Goal: Book appointment/travel/reservation

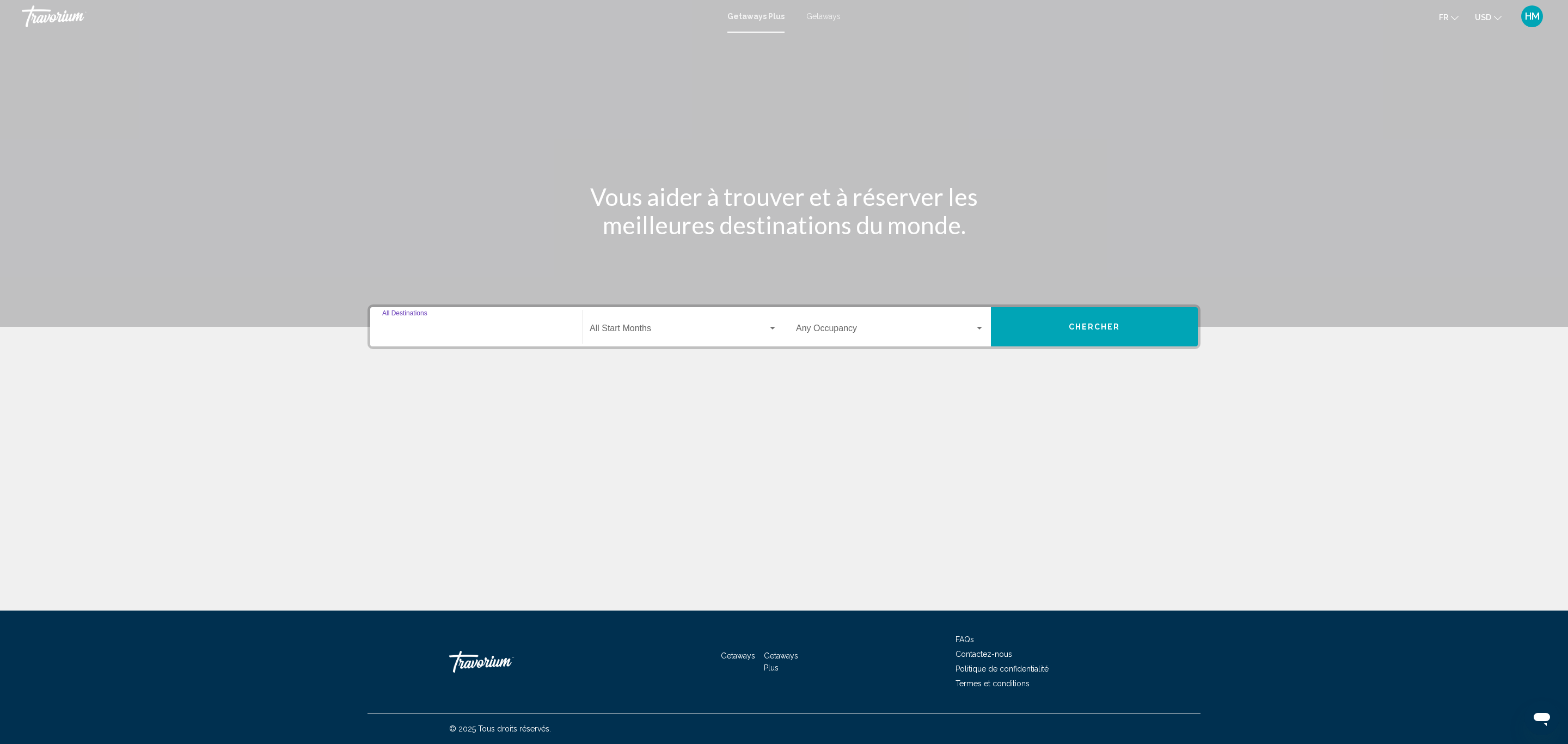
click at [466, 327] on input "Destination All Destinations" at bounding box center [476, 331] width 189 height 9
click at [392, 379] on icon "Toggle United States (44,503 units available)" at bounding box center [392, 378] width 6 height 10
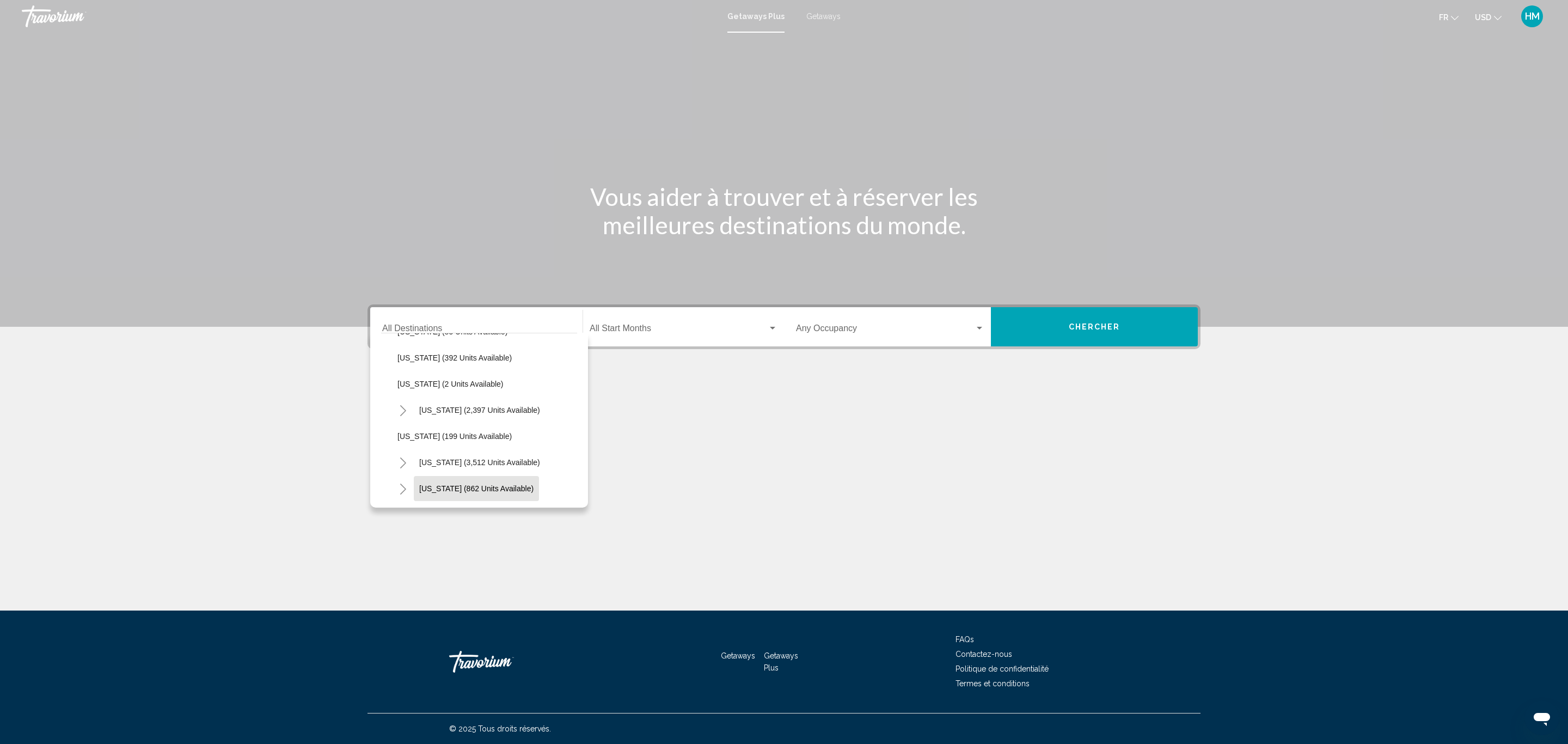
scroll to position [572, 0]
click at [402, 433] on icon "Toggle Nevada (3,512 units available)" at bounding box center [403, 433] width 9 height 10
click at [437, 379] on span "[GEOGRAPHIC_DATA] (1,394 units available)" at bounding box center [487, 377] width 157 height 9
type input "**********"
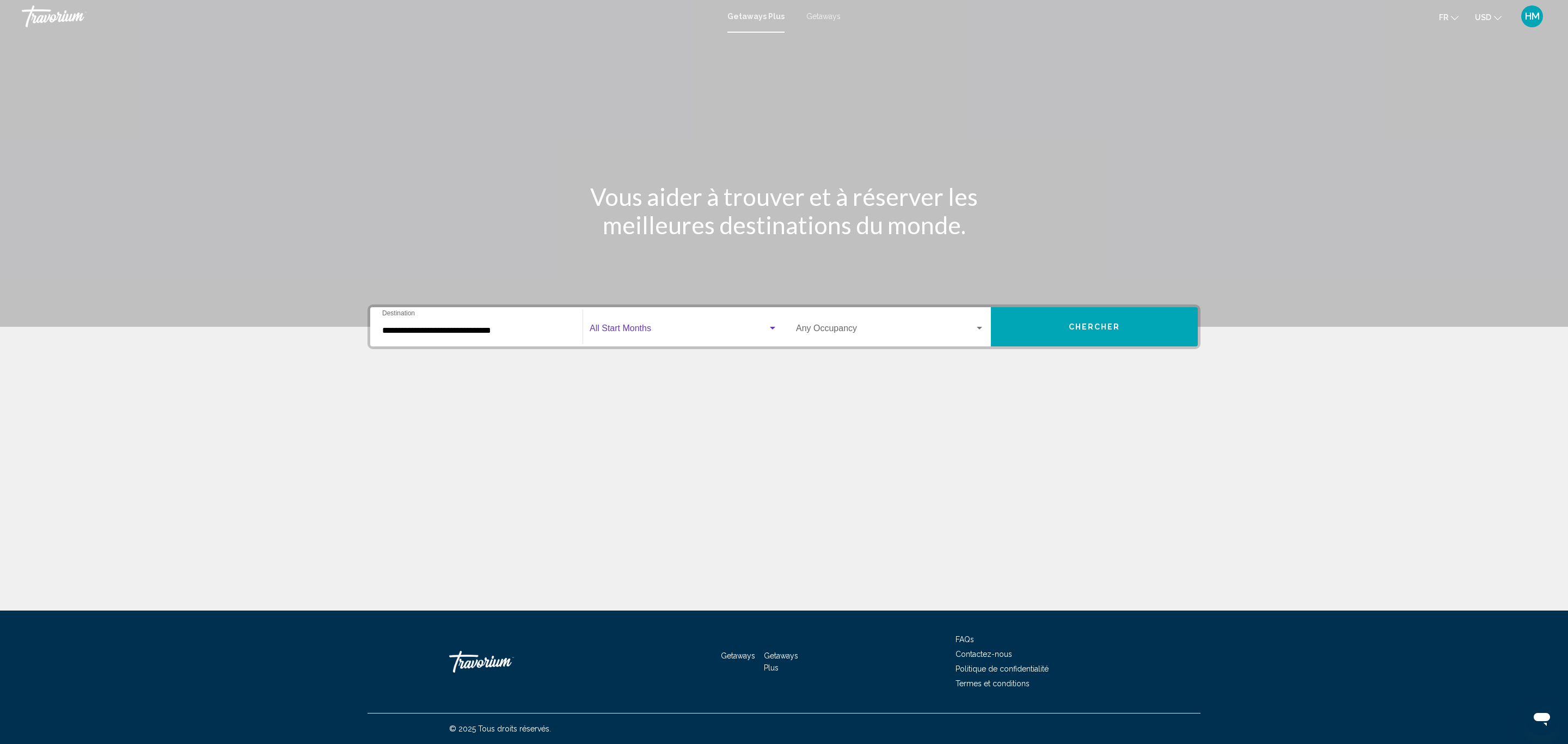
click at [637, 327] on span "Search widget" at bounding box center [678, 331] width 178 height 9
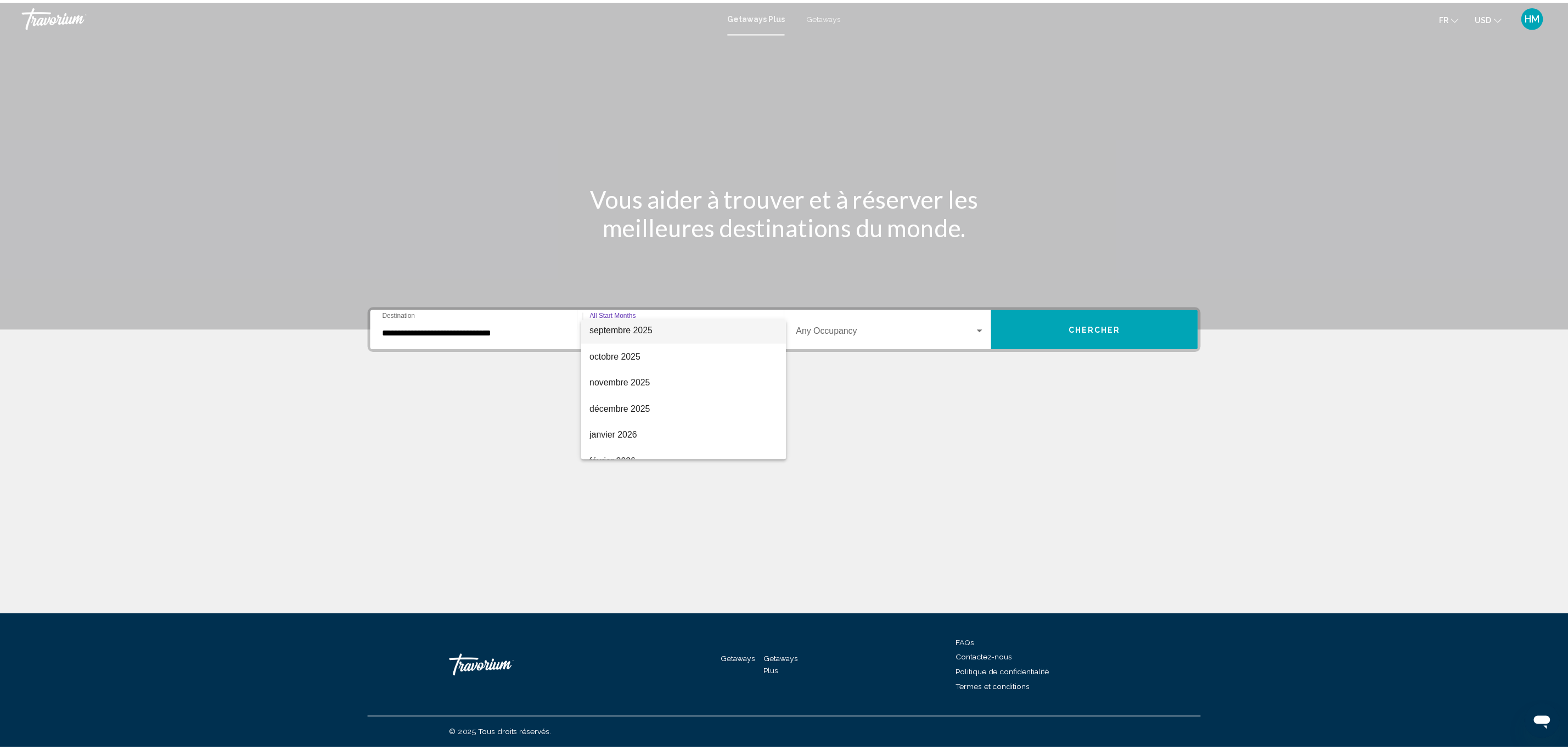
scroll to position [82, 0]
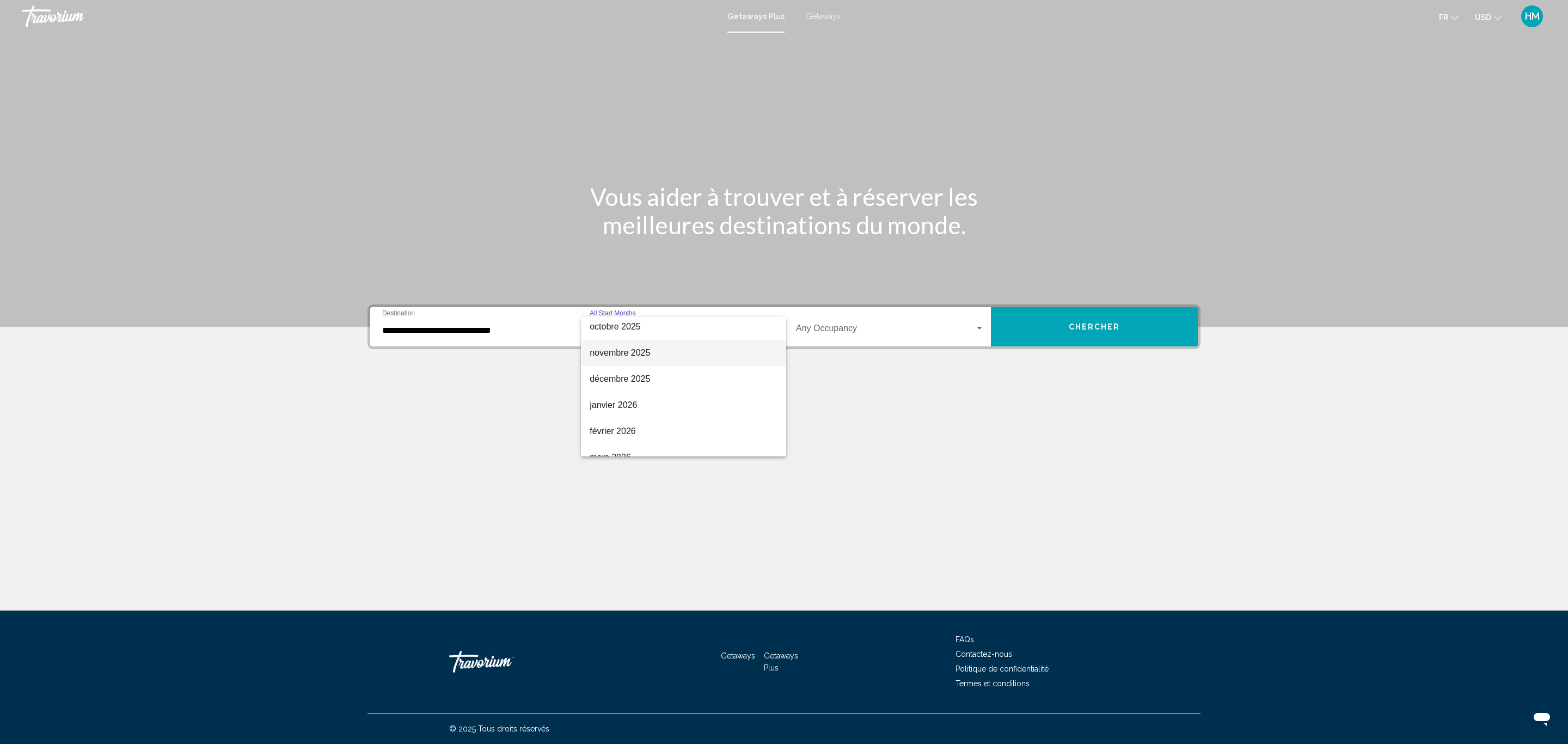
click at [645, 348] on span "novembre 2025" at bounding box center [683, 353] width 188 height 27
click at [839, 328] on span "Search widget" at bounding box center [885, 331] width 178 height 9
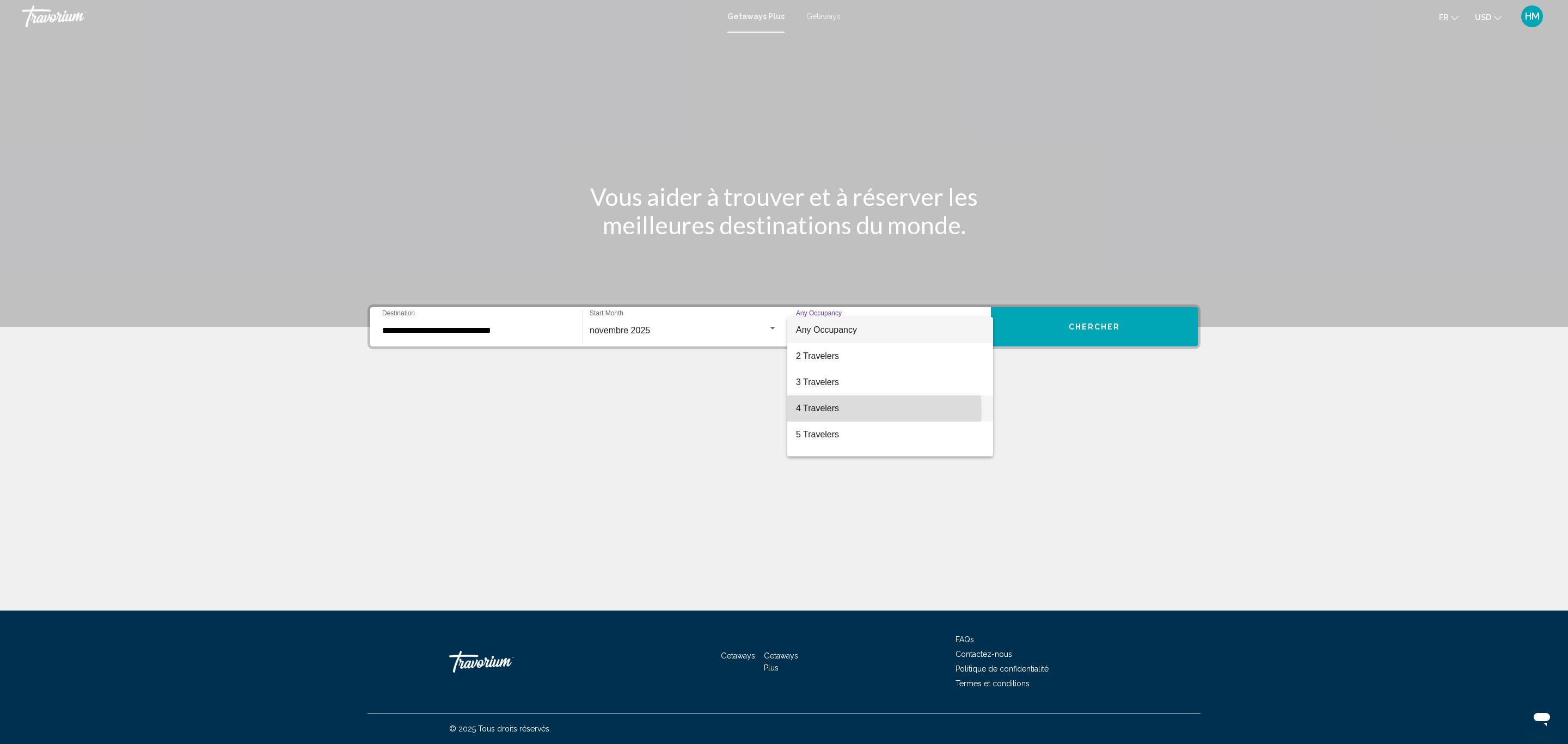
click at [834, 410] on span "4 Travelers" at bounding box center [890, 408] width 189 height 27
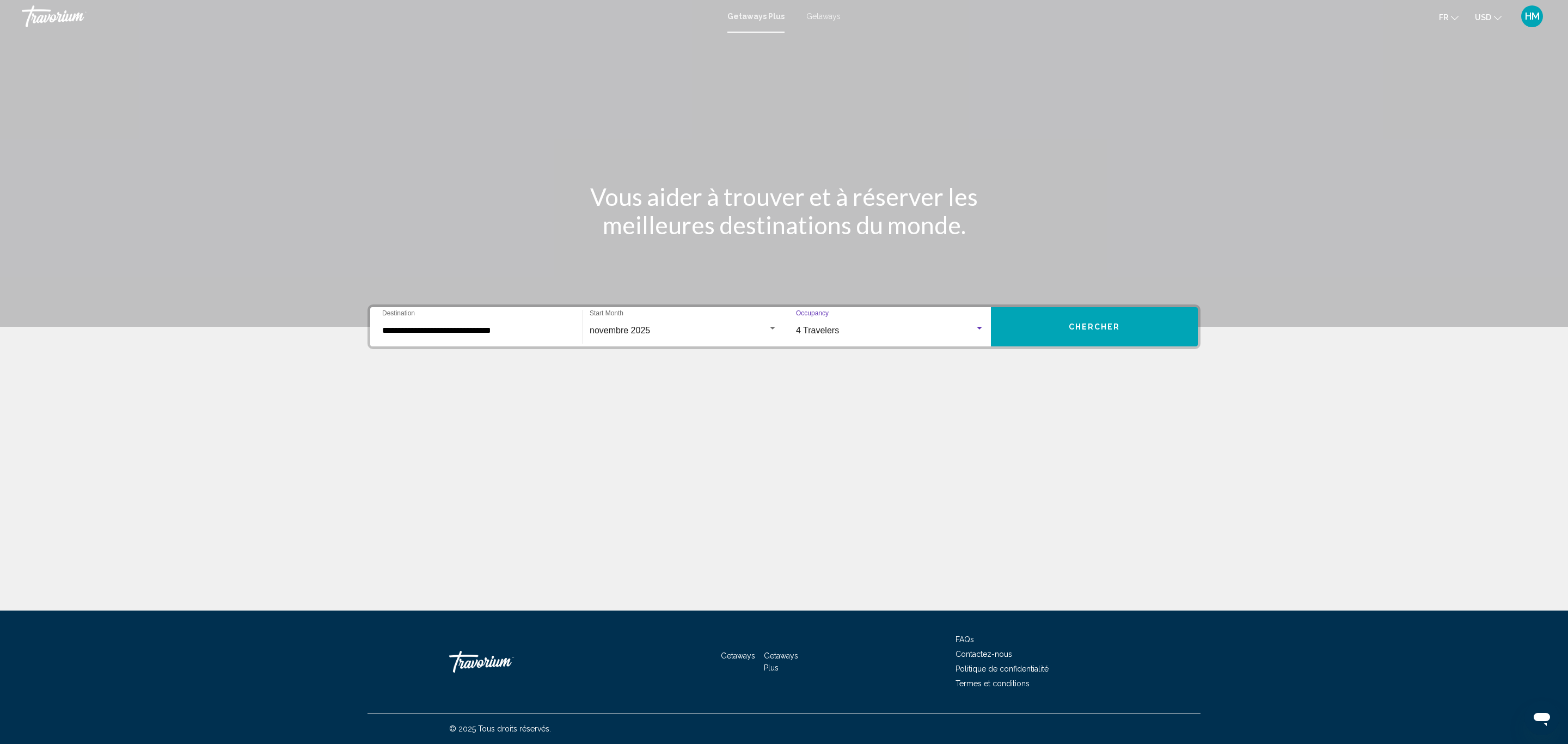
click at [1072, 331] on button "Chercher" at bounding box center [1094, 326] width 207 height 39
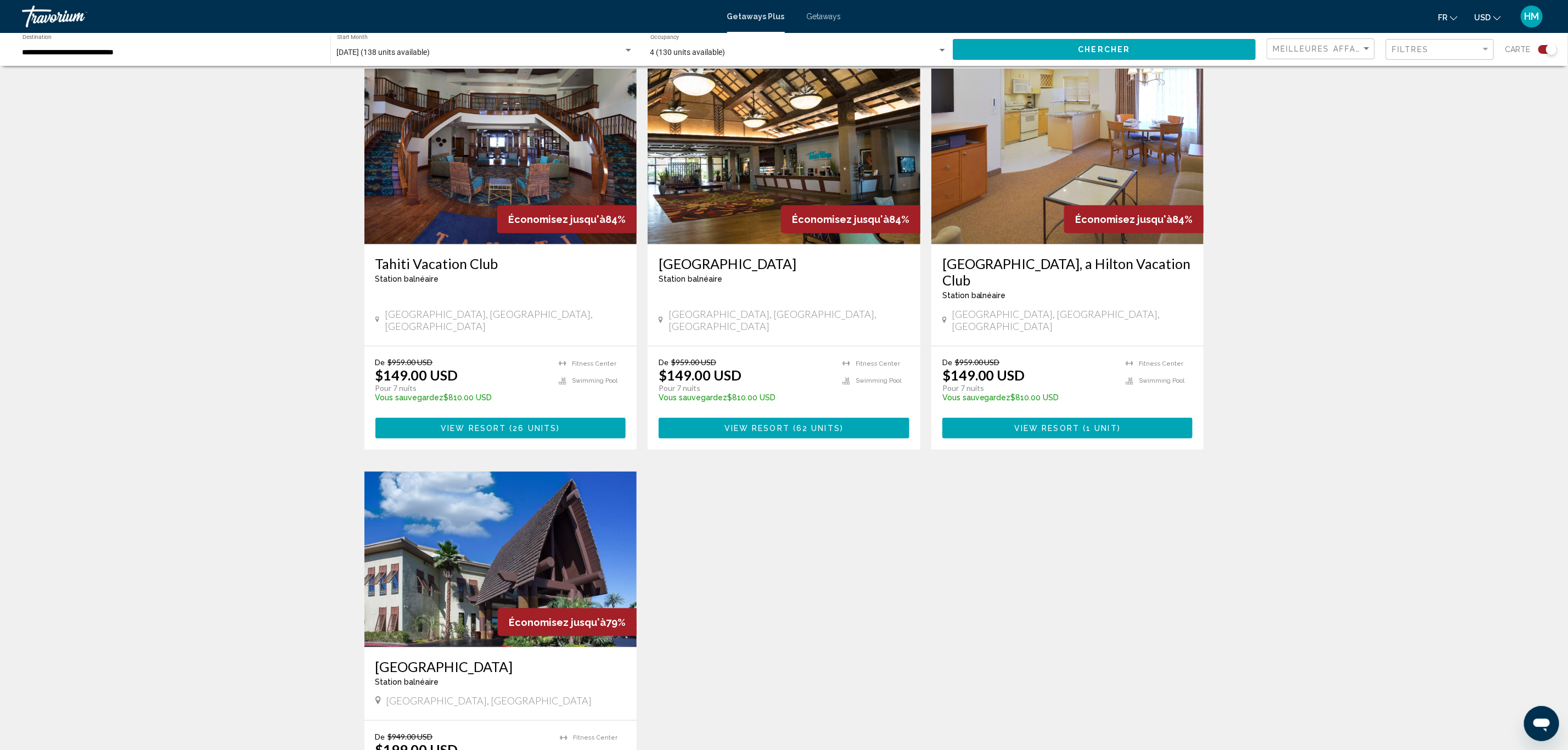
scroll to position [906, 0]
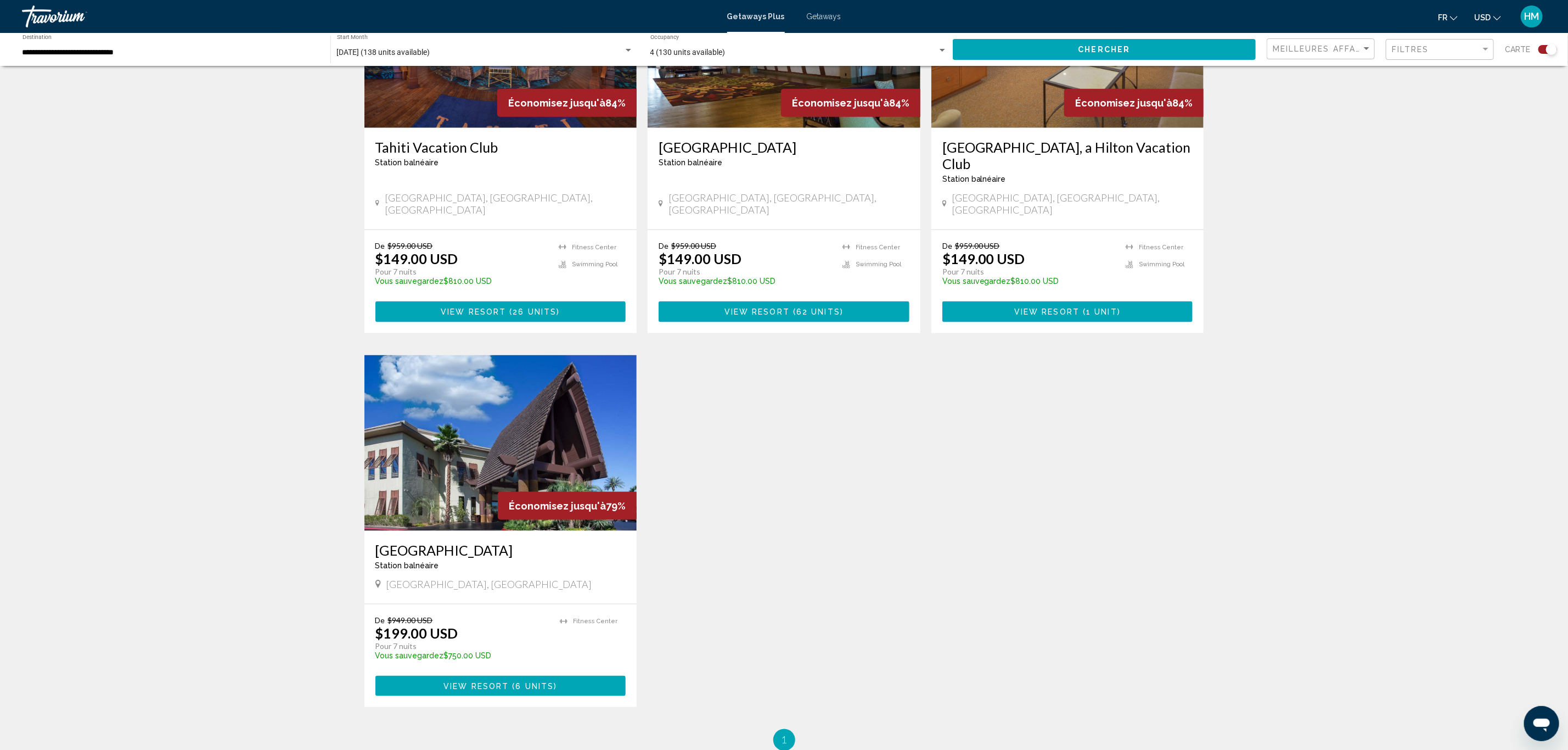
click at [1090, 139] on h3 "[GEOGRAPHIC_DATA], a Hilton Vacation Club" at bounding box center [1067, 155] width 251 height 32
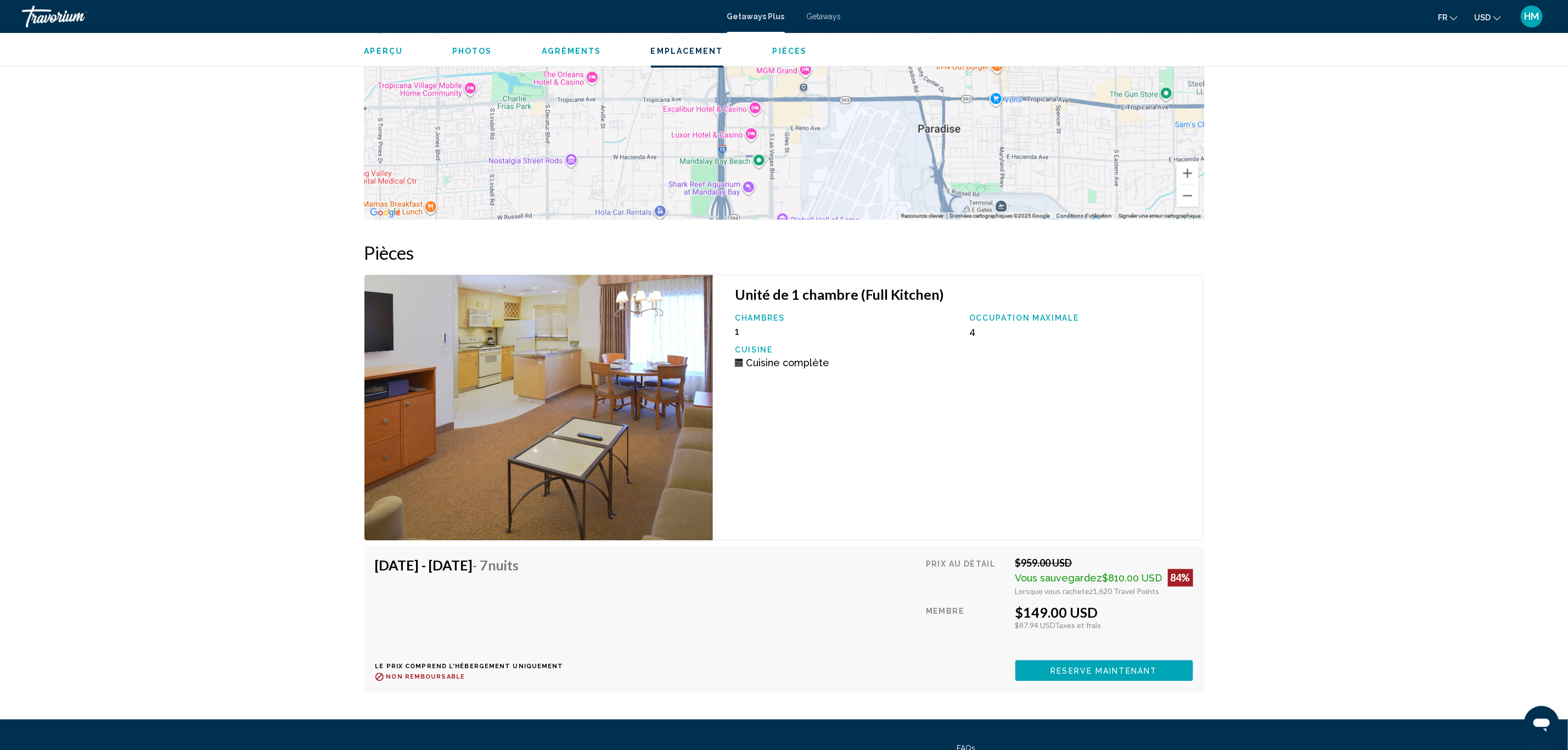
scroll to position [1801, 0]
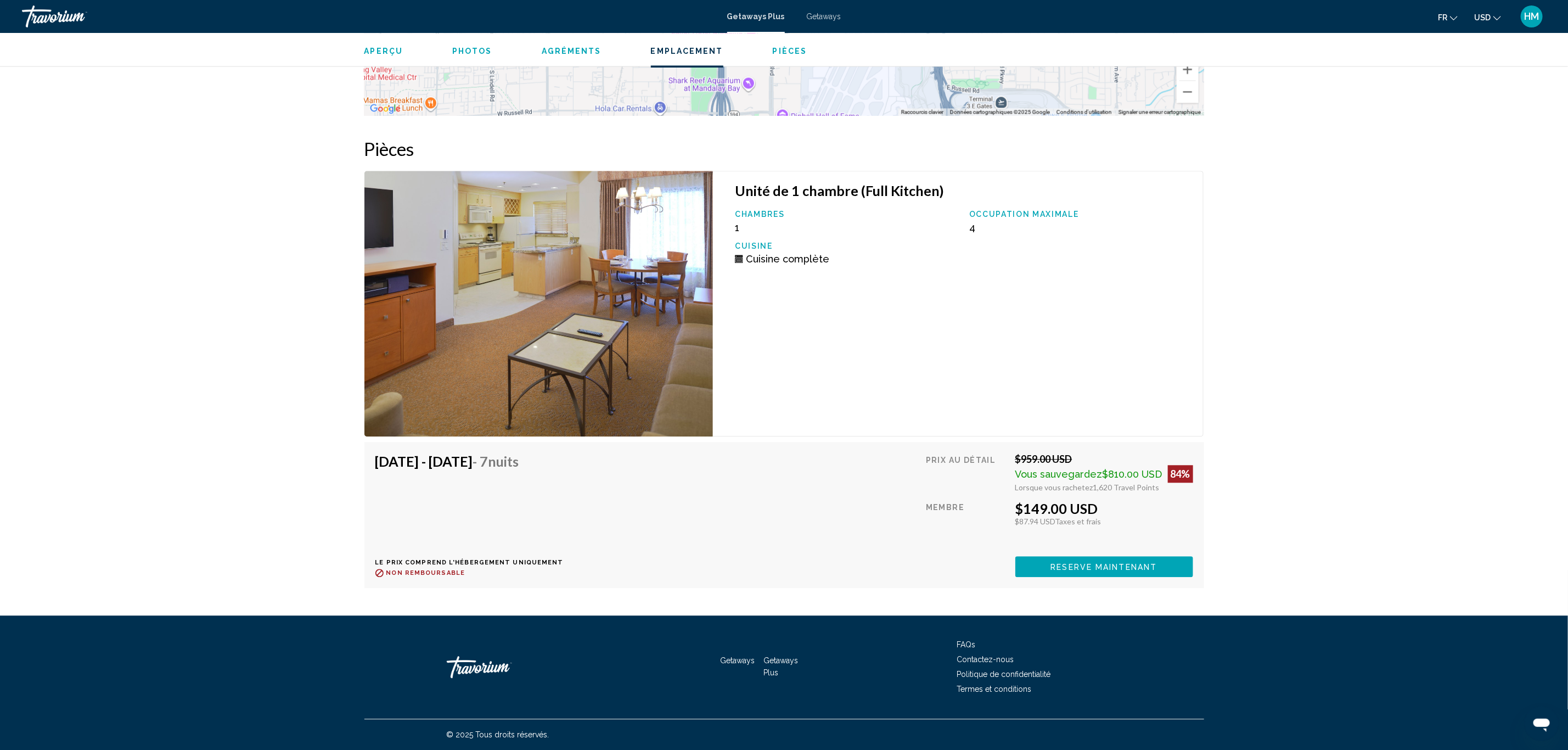
click at [1106, 569] on span "Reserve maintenant" at bounding box center [1104, 567] width 106 height 9
